Goal: Information Seeking & Learning: Learn about a topic

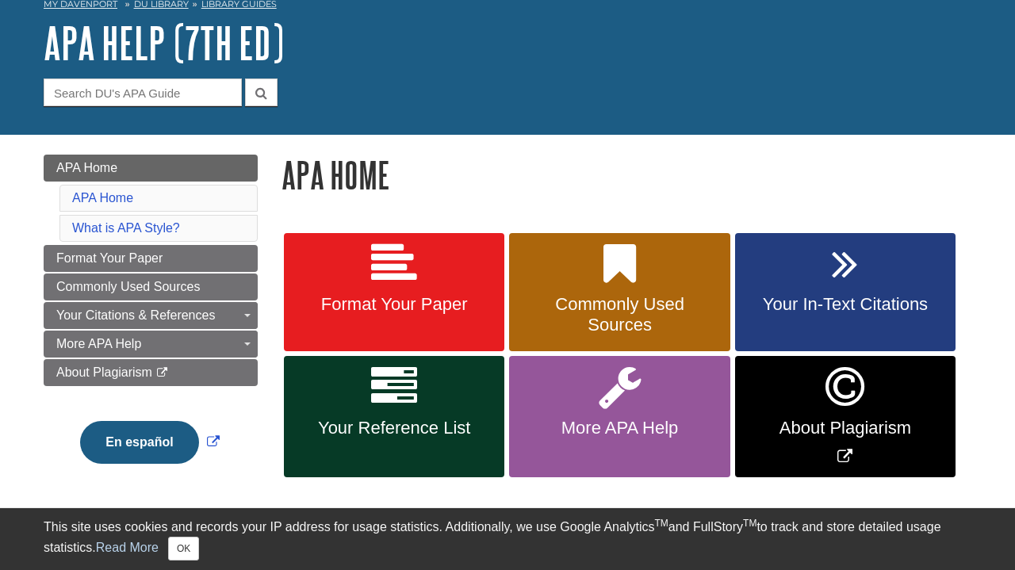
scroll to position [84, 0]
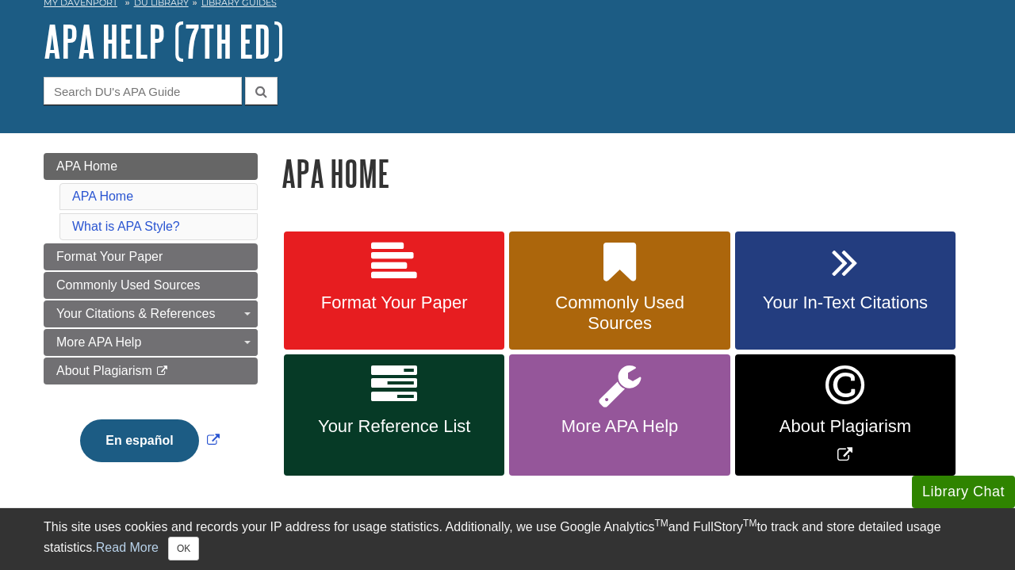
click at [471, 312] on span "Format Your Paper" at bounding box center [394, 303] width 197 height 21
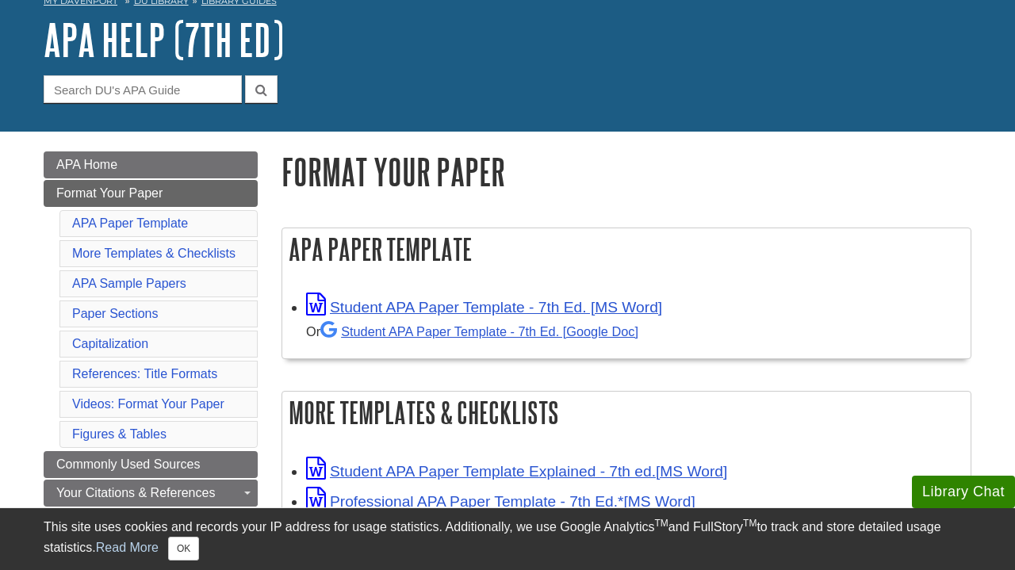
scroll to position [90, 0]
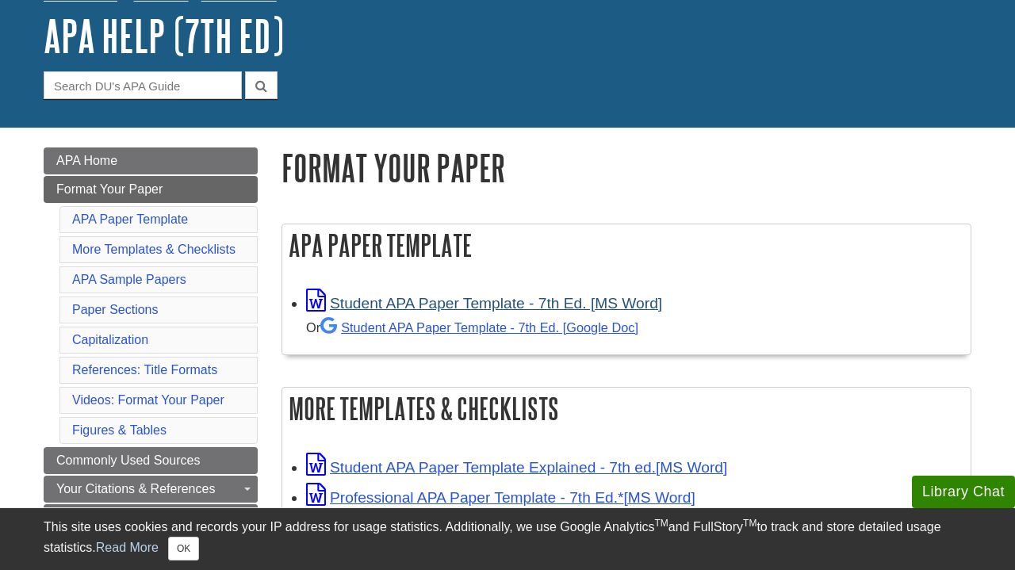
click at [631, 304] on link "Student APA Paper Template - 7th Ed. [MS Word]" at bounding box center [484, 303] width 356 height 17
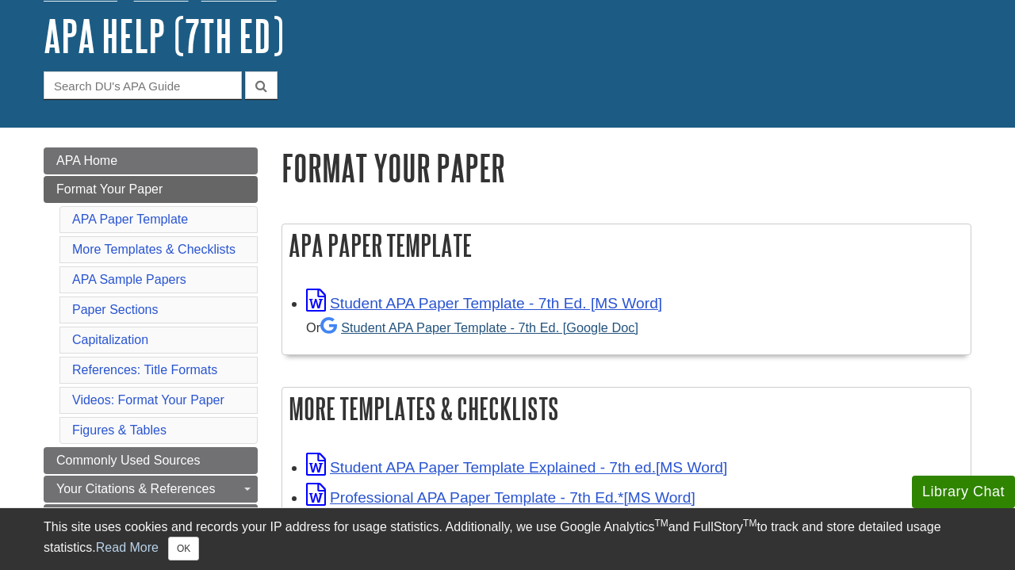
click at [582, 329] on link "Student APA Paper Template - 7th Ed. [Google Doc]" at bounding box center [479, 327] width 318 height 14
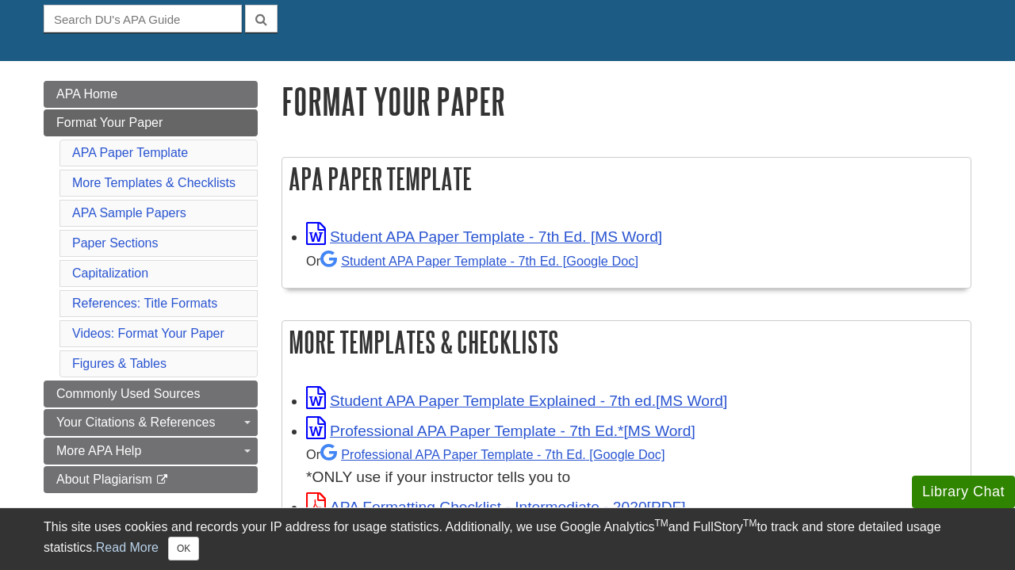
scroll to position [163, 0]
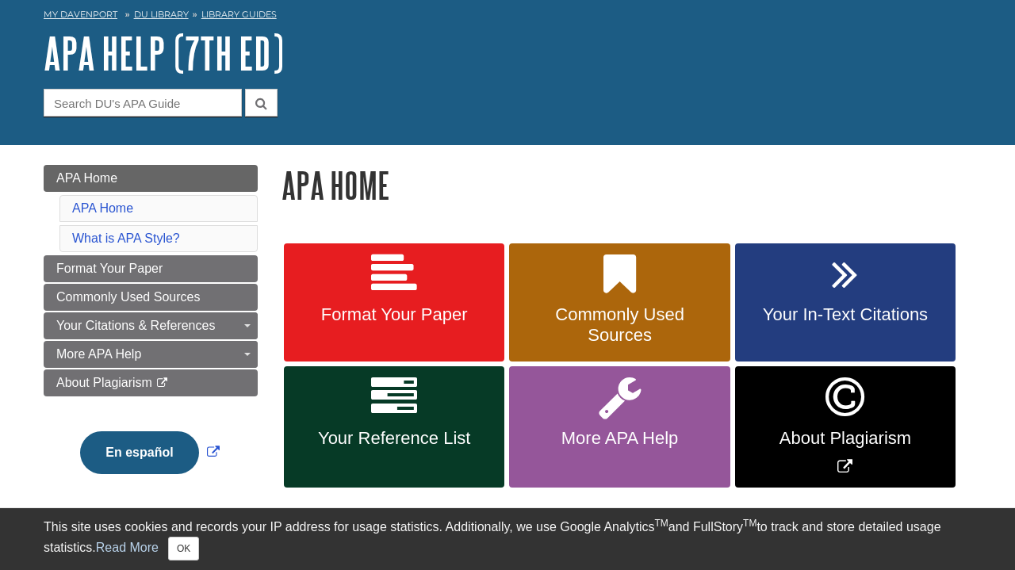
scroll to position [82, 0]
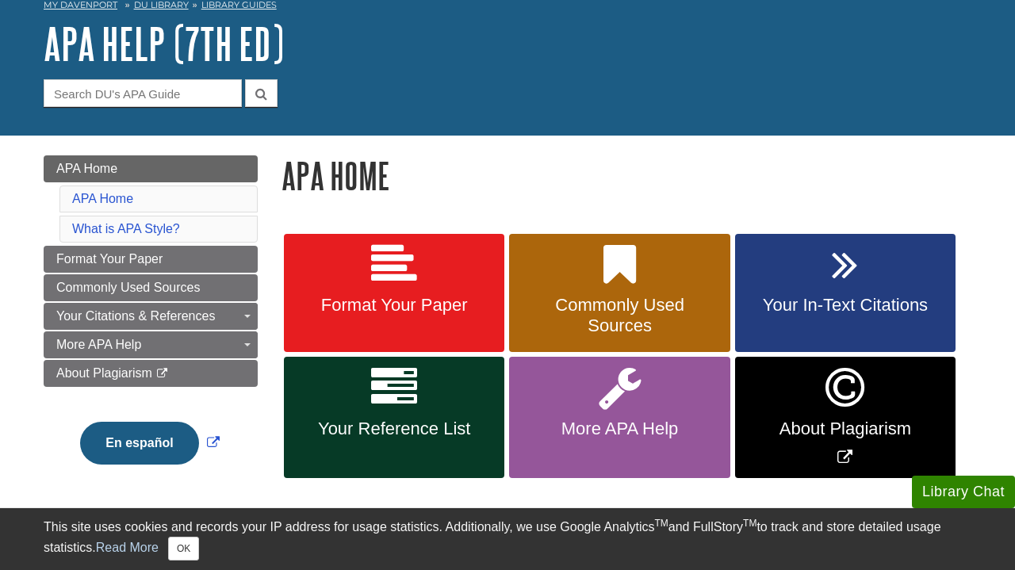
click at [468, 404] on link "Your Reference List" at bounding box center [394, 417] width 220 height 121
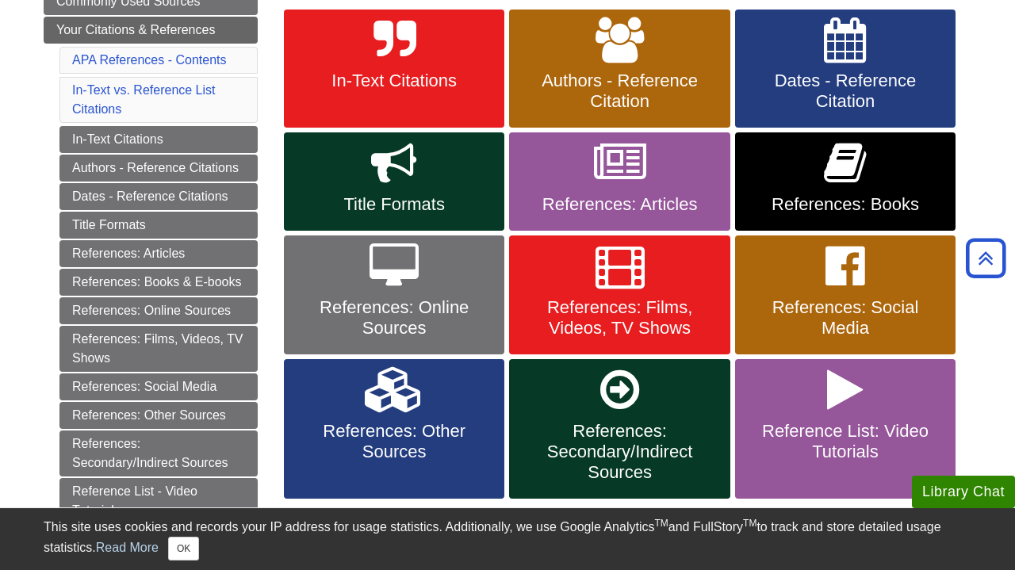
scroll to position [309, 0]
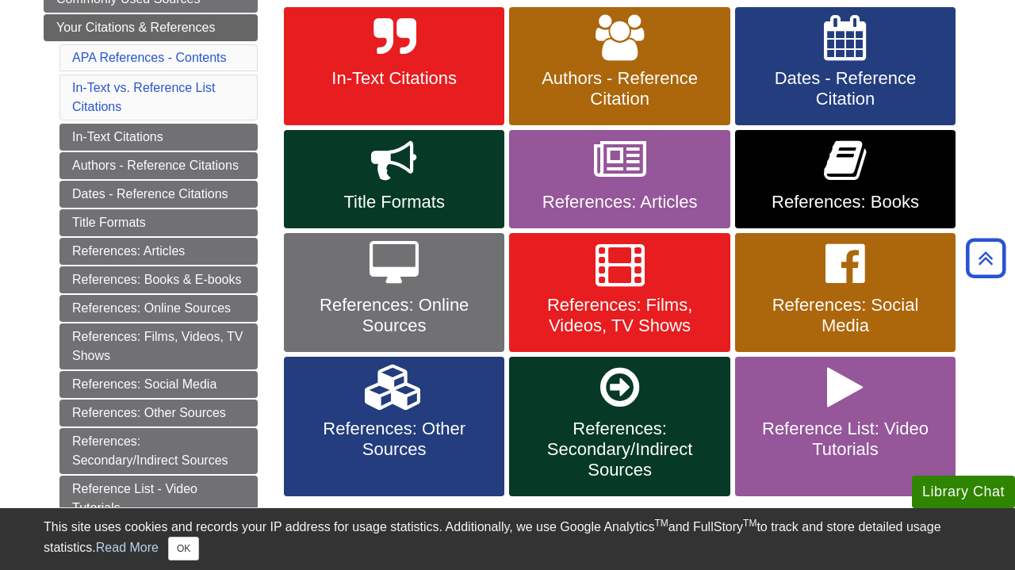
click at [464, 313] on span "References: Online Sources" at bounding box center [394, 315] width 197 height 41
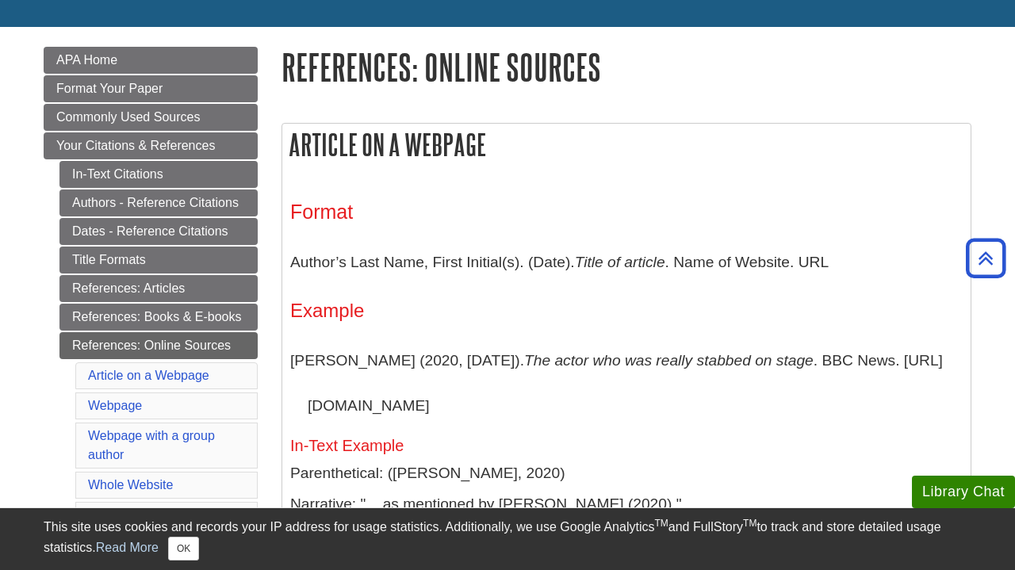
scroll to position [186, 0]
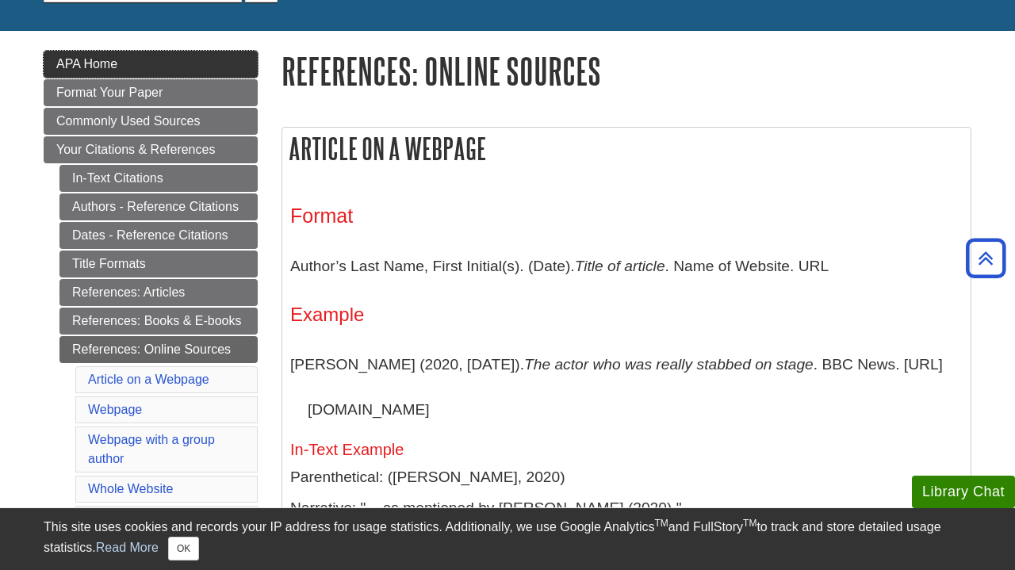
click at [172, 56] on link "APA Home" at bounding box center [151, 64] width 214 height 27
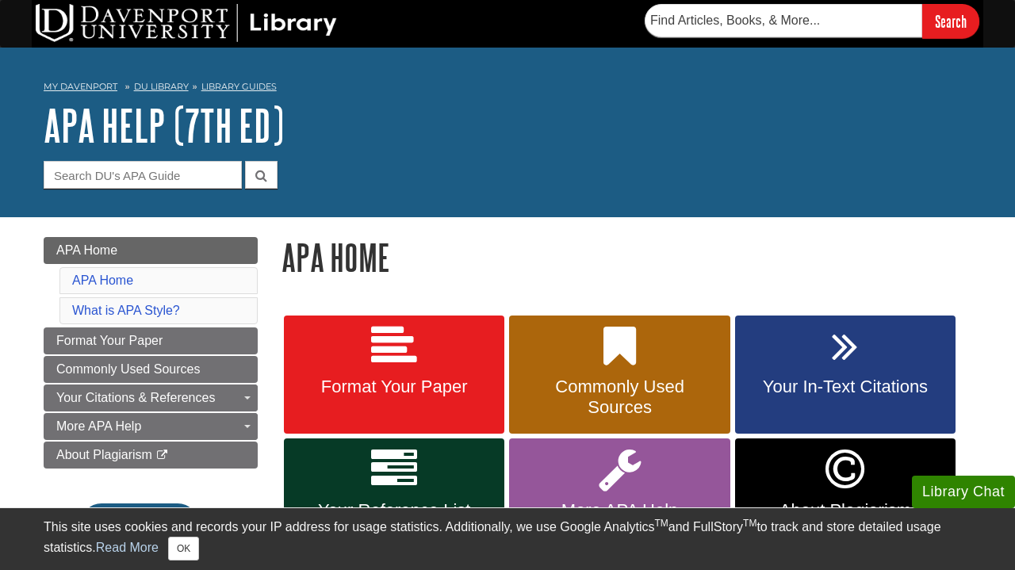
click at [582, 3] on div "Search" at bounding box center [508, 24] width 952 height 48
